Goal: Task Accomplishment & Management: Manage account settings

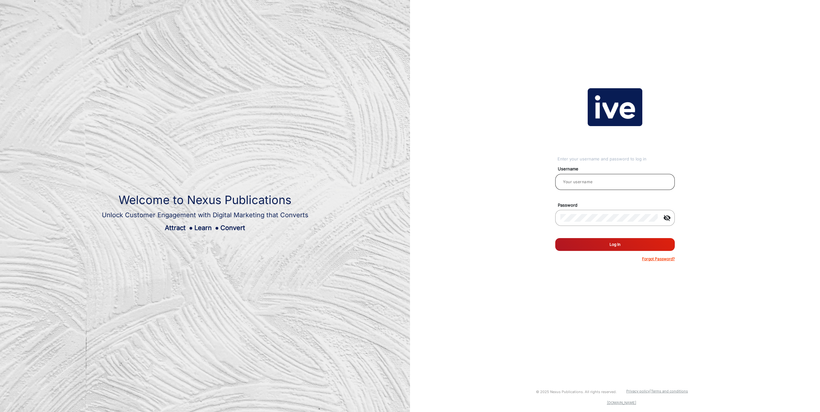
click at [572, 180] on input "email" at bounding box center [614, 182] width 109 height 8
type input "[PERSON_NAME]"
click at [555, 238] on button "Log In" at bounding box center [615, 244] width 120 height 13
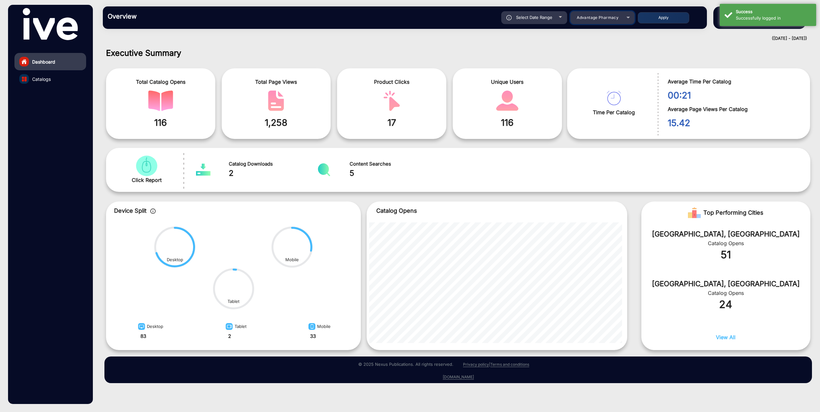
click at [620, 19] on div "Advantage Pharmacy" at bounding box center [597, 18] width 51 height 8
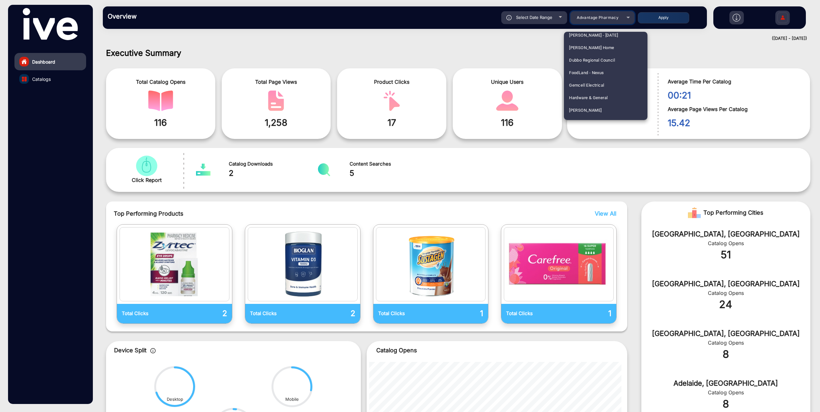
scroll to position [514, 0]
